Goal: Navigation & Orientation: Find specific page/section

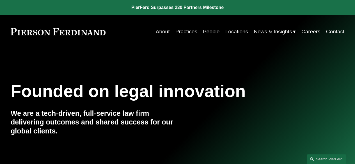
click at [189, 34] on link "Practices" at bounding box center [186, 31] width 22 height 11
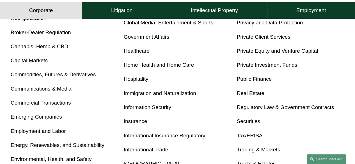
scroll to position [299, 0]
